Goal: Task Accomplishment & Management: Use online tool/utility

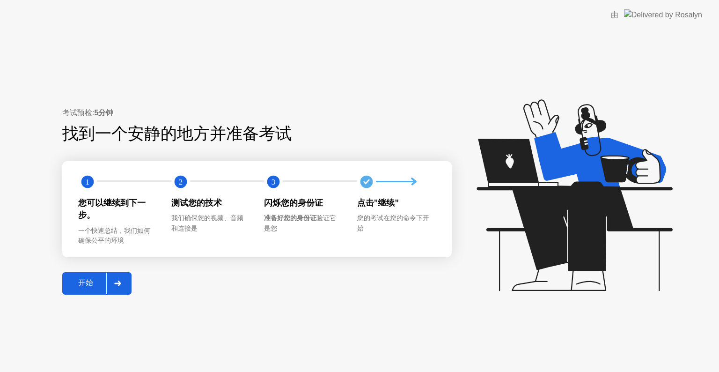
click at [72, 273] on button "开始" at bounding box center [96, 283] width 69 height 22
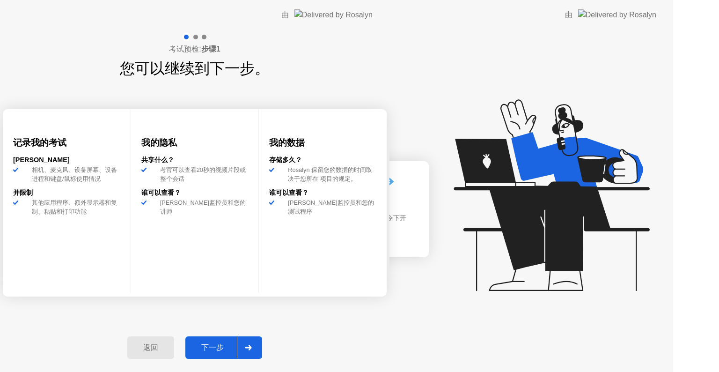
click at [92, 277] on div "考试预检: 步骤1 您可以继续到下一步。 记录我的考试 [PERSON_NAME]从 相机、麦克风、设备屏幕、设备进程和键盘/鼠标使用情况 并限制 其他应用程…" at bounding box center [195, 201] width 390 height 342
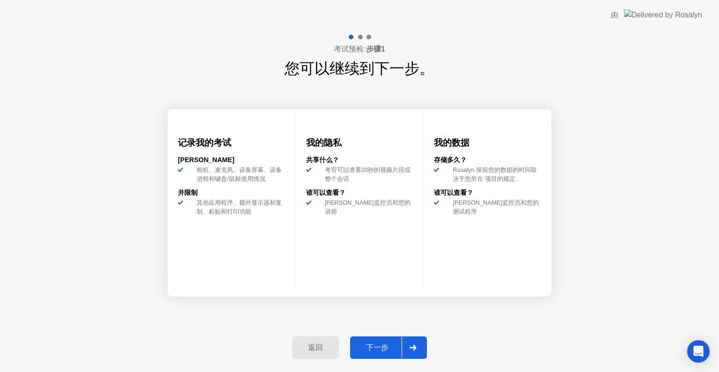
click at [413, 346] on icon at bounding box center [413, 348] width 7 height 6
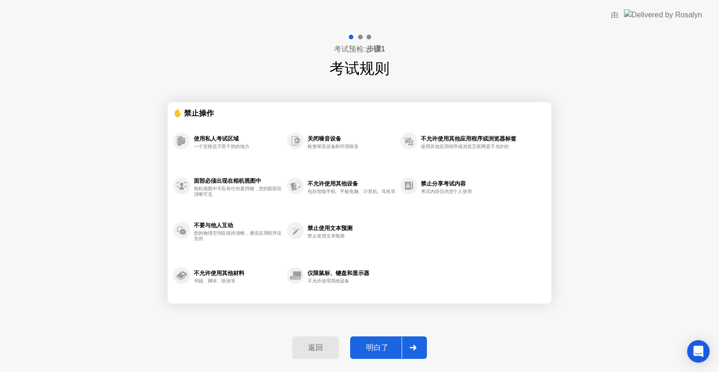
click at [405, 353] on div at bounding box center [413, 348] width 22 height 22
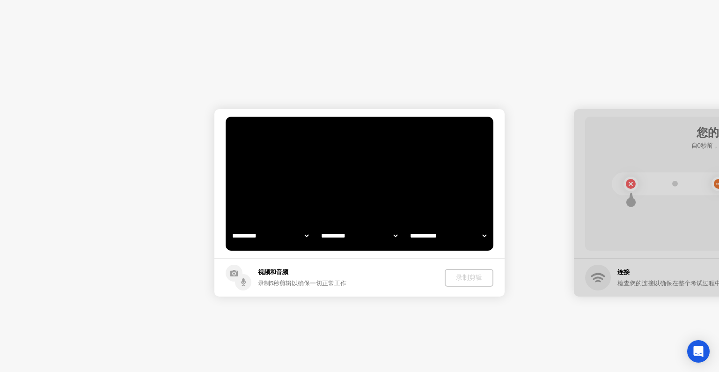
select select "**********"
select select "*******"
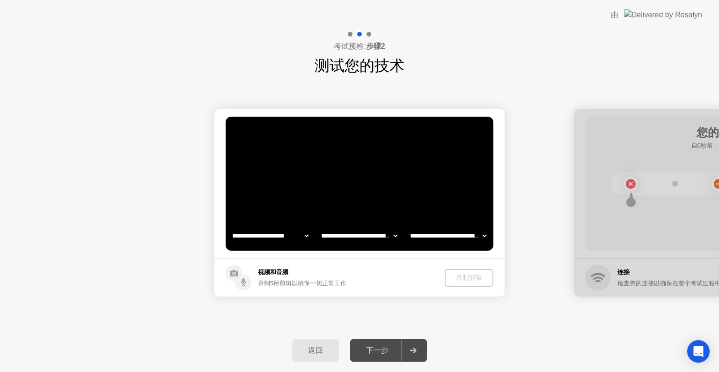
click at [391, 353] on div "下一步" at bounding box center [377, 351] width 49 height 10
click at [474, 276] on div "录制剪辑" at bounding box center [469, 277] width 41 height 9
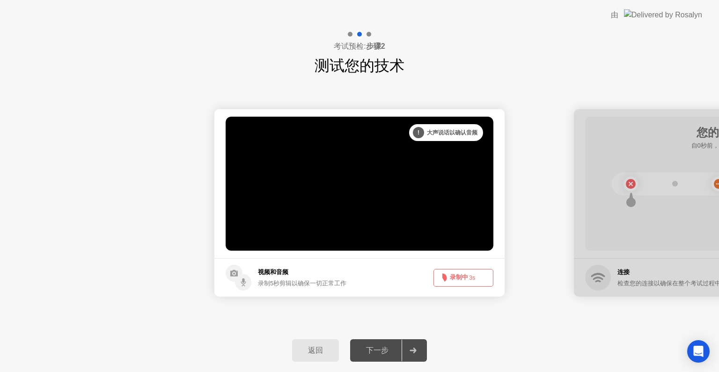
click at [469, 280] on span "3s" at bounding box center [472, 277] width 7 height 7
click at [469, 280] on span "2s" at bounding box center [472, 277] width 7 height 7
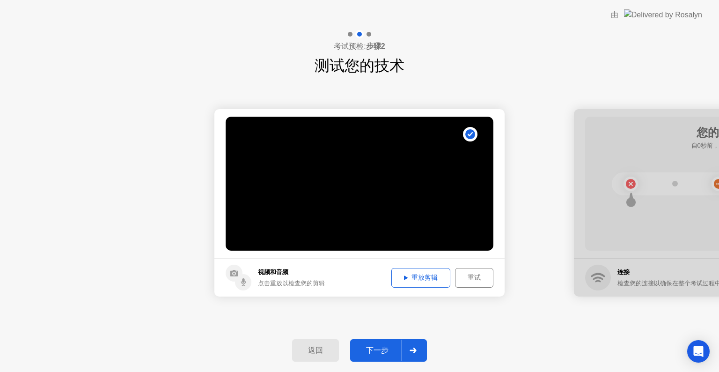
click at [403, 268] on button "重放剪辑" at bounding box center [420, 278] width 59 height 20
click at [409, 275] on div "重放剪辑" at bounding box center [421, 277] width 52 height 9
